Goal: Task Accomplishment & Management: Complete application form

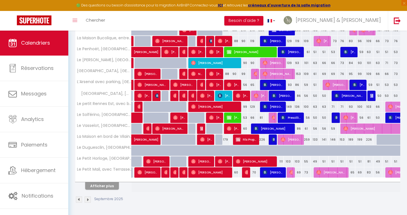
scroll to position [168, 0]
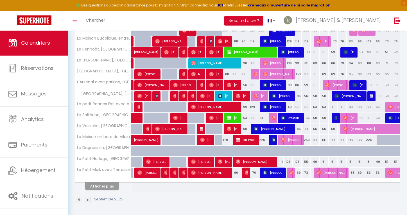
click at [105, 188] on button "Afficher plus" at bounding box center [102, 187] width 34 height 8
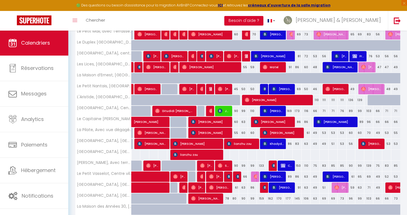
scroll to position [306, 0]
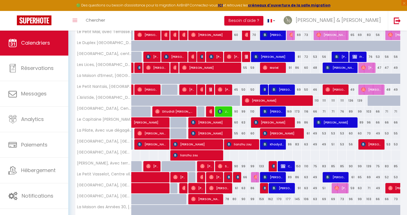
click at [237, 101] on div at bounding box center [237, 104] width 9 height 11
type input "139"
type input "Ven 12 Septembre 2025"
type input "[PERSON_NAME] 13 Septembre 2025"
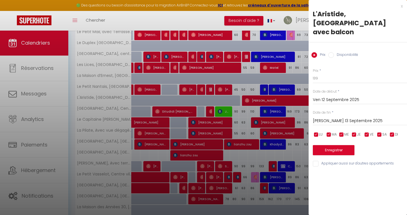
click at [332, 52] on input "Disponibilité" at bounding box center [331, 55] width 6 height 6
radio input "true"
radio input "false"
click at [323, 146] on button "Enregistrer" at bounding box center [334, 151] width 42 height 10
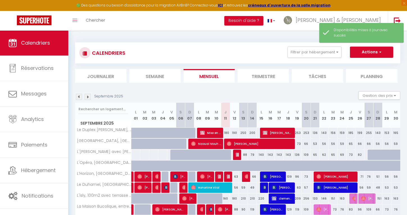
scroll to position [0, 0]
click at [308, 52] on button "Filtrer par hébergement" at bounding box center [314, 52] width 54 height 11
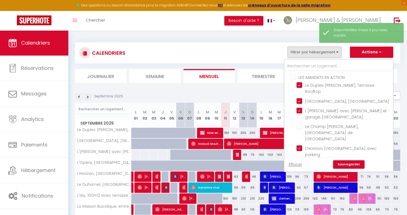
click at [267, 46] on div "CALENDRIERS Filtrer par hébergement LES MANDATS EN ACTION Le Duplex [PERSON_NAM…" at bounding box center [237, 52] width 325 height 21
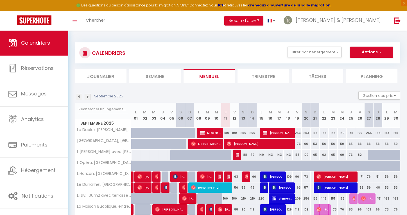
click at [374, 51] on button "Actions" at bounding box center [371, 52] width 43 height 11
click at [358, 64] on link "Nouvelle réservation" at bounding box center [365, 65] width 49 height 8
select select
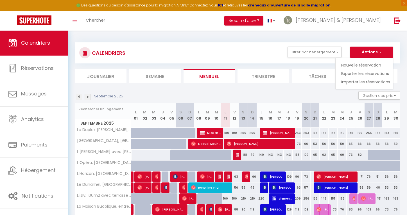
select select
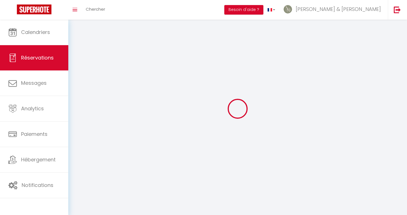
select select
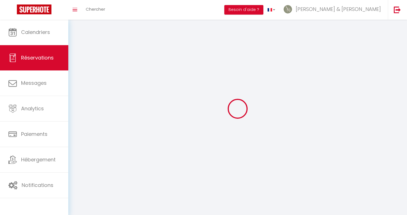
select select
checkbox input "false"
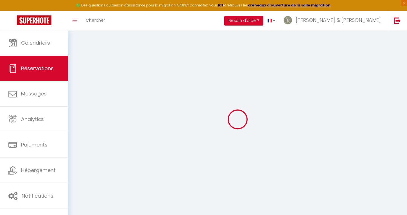
select select
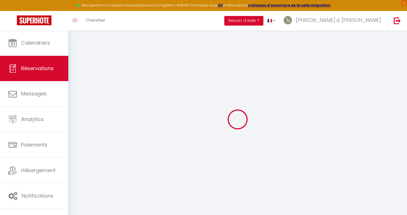
select select
checkbox input "false"
select select
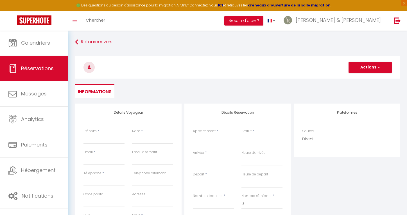
select select
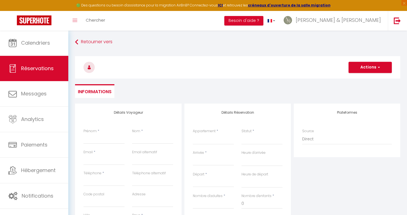
select select
checkbox input "false"
select select
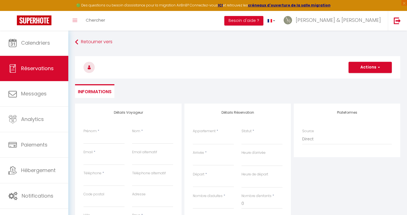
select select
checkbox input "false"
select select
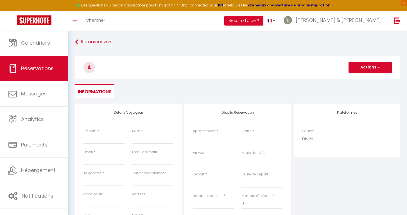
select select
click at [82, 144] on div "Prénom *" at bounding box center [104, 139] width 49 height 21
type input "i"
select select
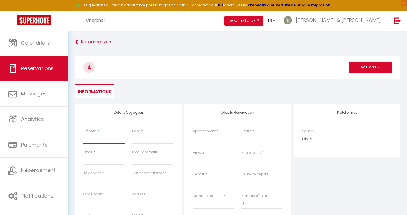
select select
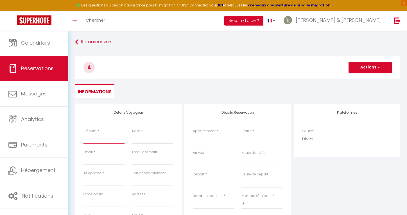
checkbox input "false"
type input "in"
select select
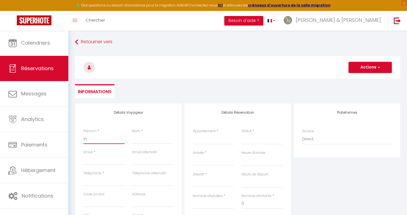
select select
checkbox input "false"
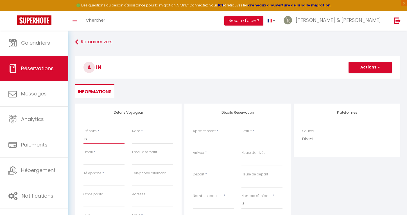
type input "ins"
select select
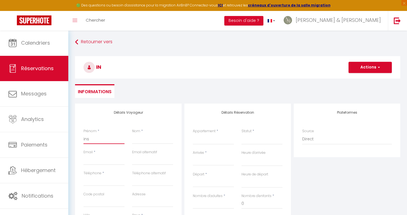
select select
checkbox input "false"
type input "inst"
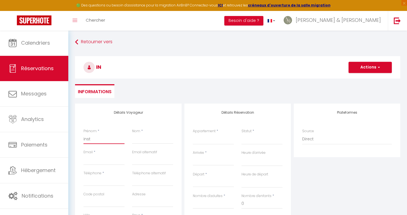
select select
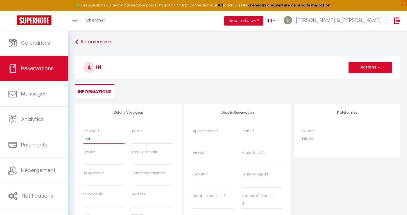
select select
checkbox input "false"
type input "insta"
select select
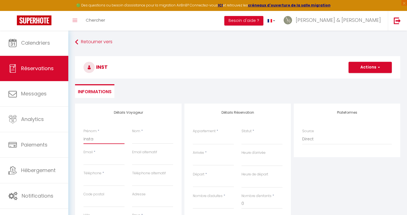
select select
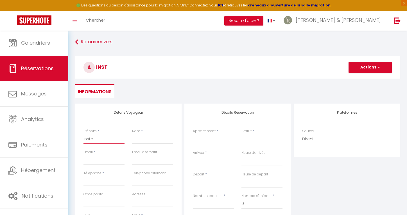
select select
checkbox input "false"
type input "instal"
select select
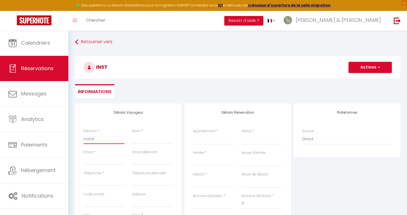
select select
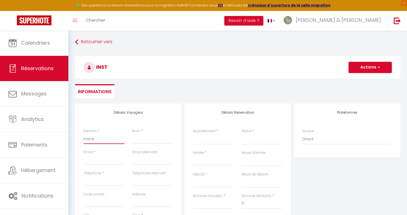
checkbox input "false"
type input "install"
select select
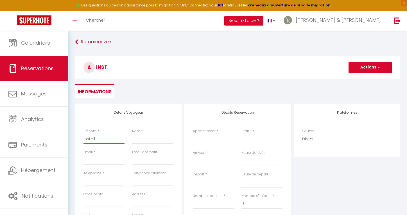
select select
checkbox input "false"
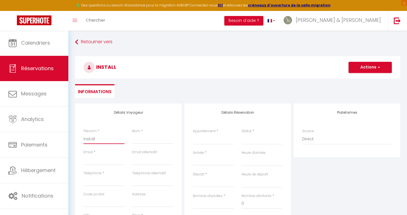
type input "installt"
select select
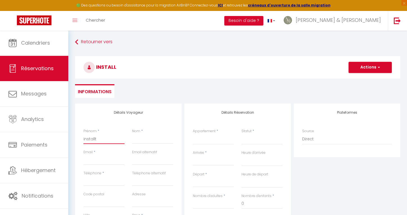
select select
checkbox input "false"
type input "installti"
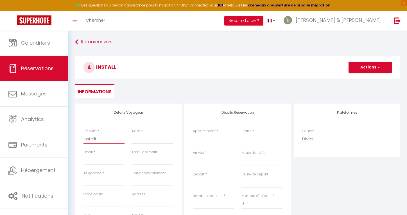
select select
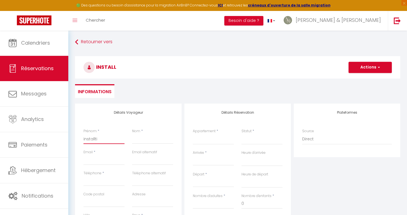
select select
checkbox input "false"
type input "installtio"
select select
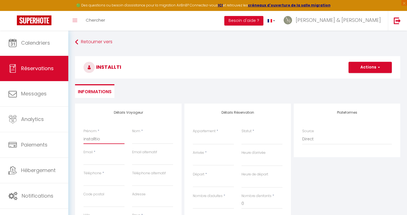
select select
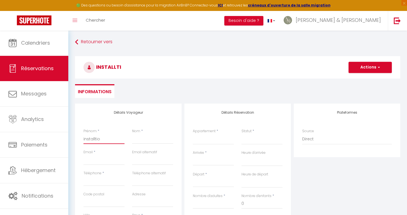
select select
checkbox input "false"
type input "installtion"
select select
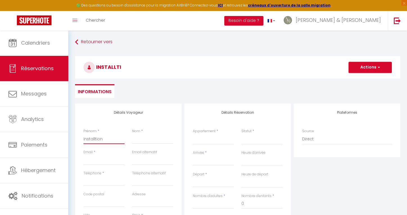
select select
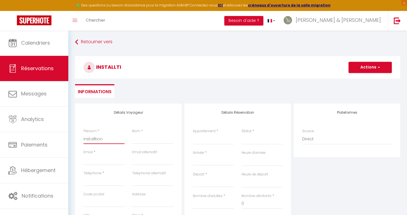
checkbox input "false"
type input "installtion"
type input "m"
select select
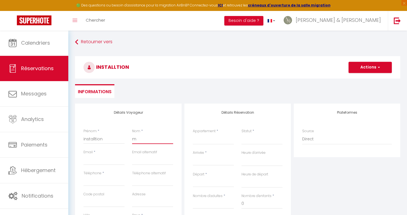
select select
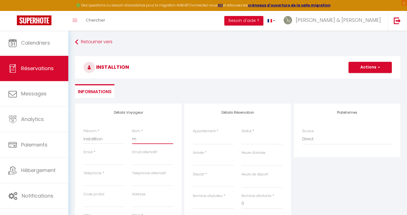
checkbox input "false"
type input "me"
select select
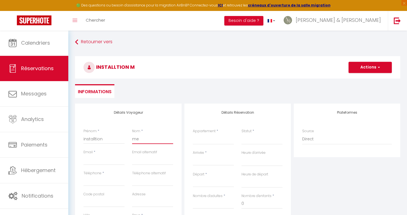
select select
checkbox input "false"
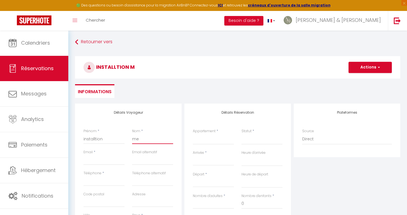
type input "men"
select select
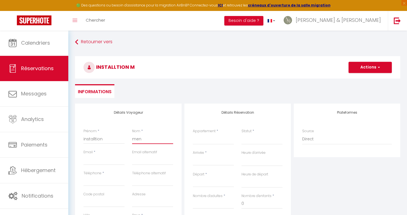
select select
checkbox input "false"
type input "mena"
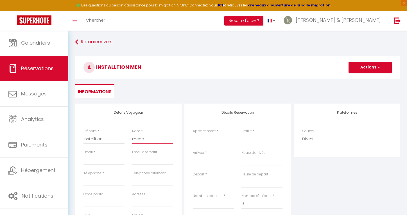
select select
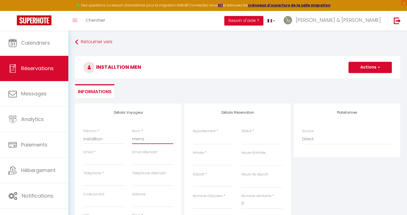
select select
checkbox input "false"
type input "menag"
select select
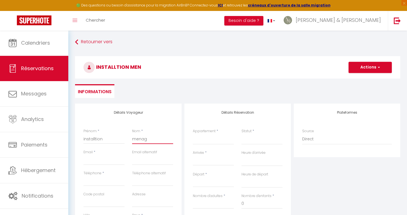
select select
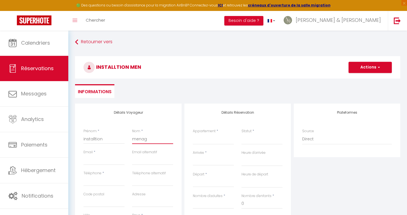
select select
checkbox input "false"
type input "menage"
select select
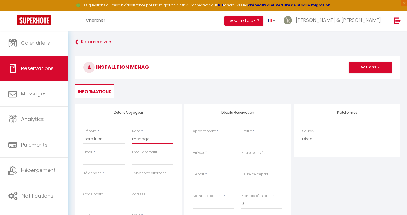
select select
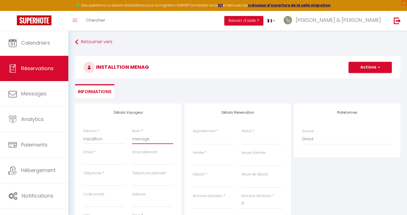
checkbox input "false"
type input "menage"
select select
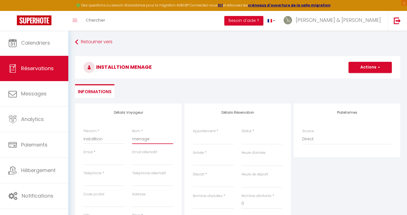
select select
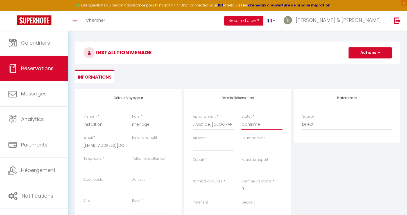
scroll to position [17, 0]
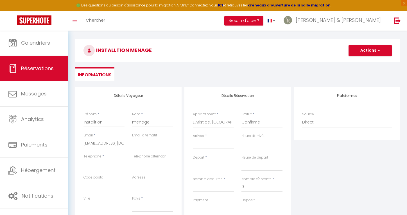
click at [207, 147] on input "Arrivée" at bounding box center [213, 144] width 41 height 7
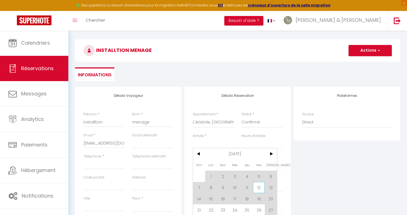
click at [254, 189] on span "12" at bounding box center [259, 187] width 12 height 11
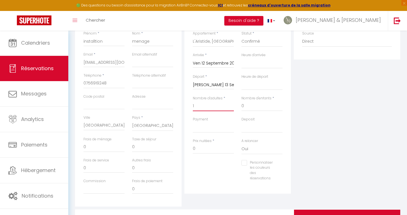
scroll to position [101, 0]
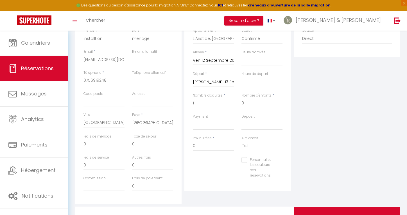
click at [209, 130] on div "Payment OK KO" at bounding box center [213, 125] width 49 height 22
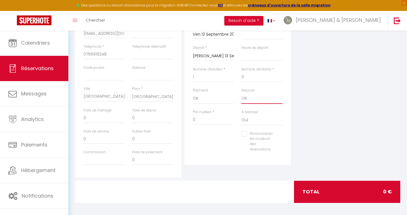
scroll to position [126, 0]
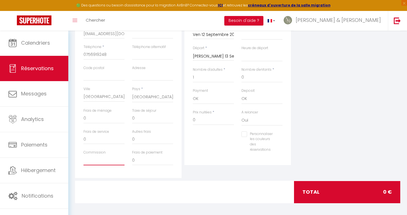
click at [101, 156] on input "Commission" at bounding box center [103, 160] width 41 height 10
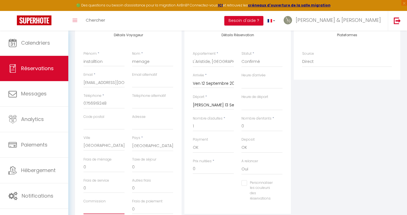
scroll to position [37, 0]
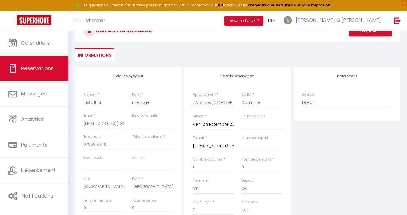
click at [378, 33] on span "button" at bounding box center [377, 30] width 3 height 5
click at [365, 42] on link "Enregistrer" at bounding box center [364, 43] width 44 height 7
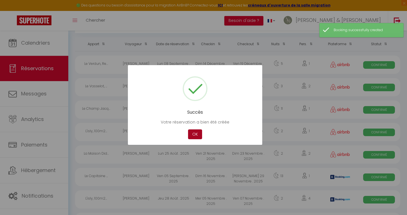
click at [195, 137] on button "OK" at bounding box center [195, 135] width 14 height 10
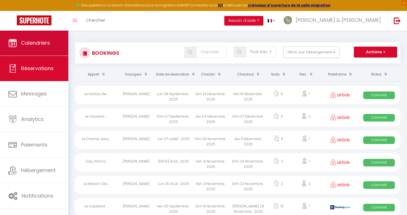
click at [32, 47] on link "Calendriers" at bounding box center [34, 42] width 68 height 25
